Goal: Task Accomplishment & Management: Manage account settings

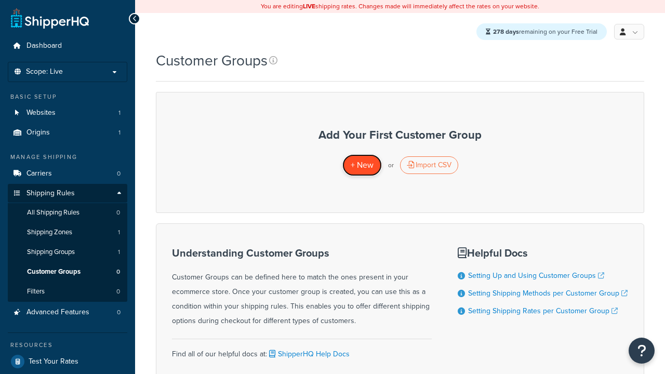
click at [362, 166] on span "+ New" at bounding box center [362, 165] width 23 height 12
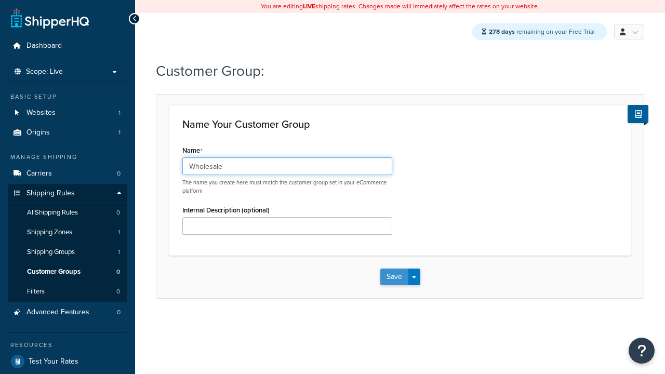
type input "Wholesale"
click at [394, 278] on button "Save" at bounding box center [395, 277] width 28 height 17
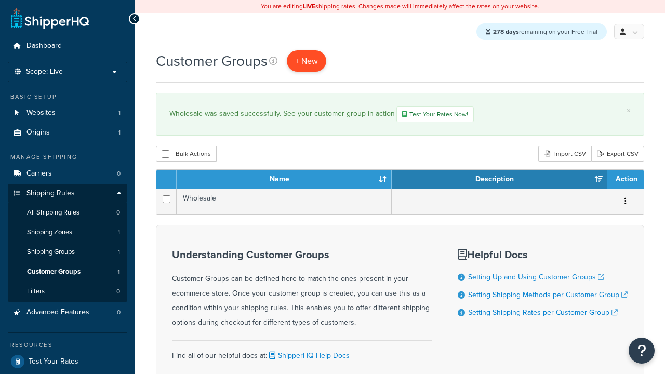
click at [307, 61] on span "+ New" at bounding box center [306, 61] width 23 height 12
